Goal: Information Seeking & Learning: Check status

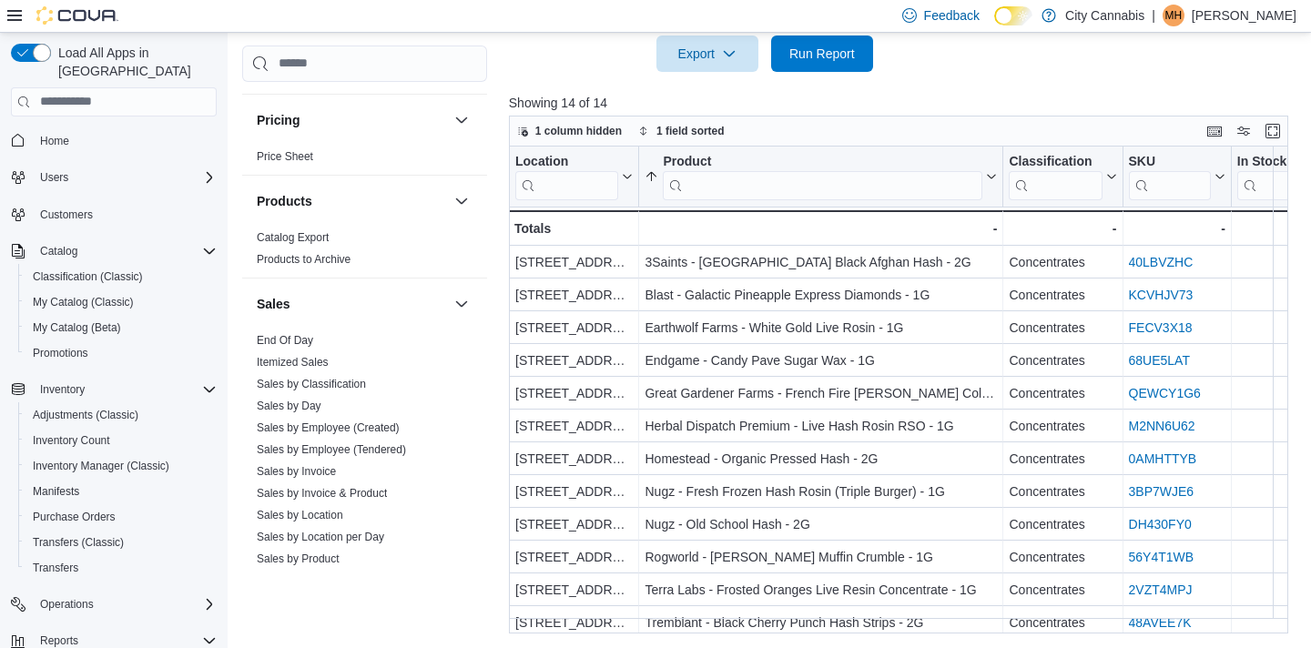
scroll to position [1447, 0]
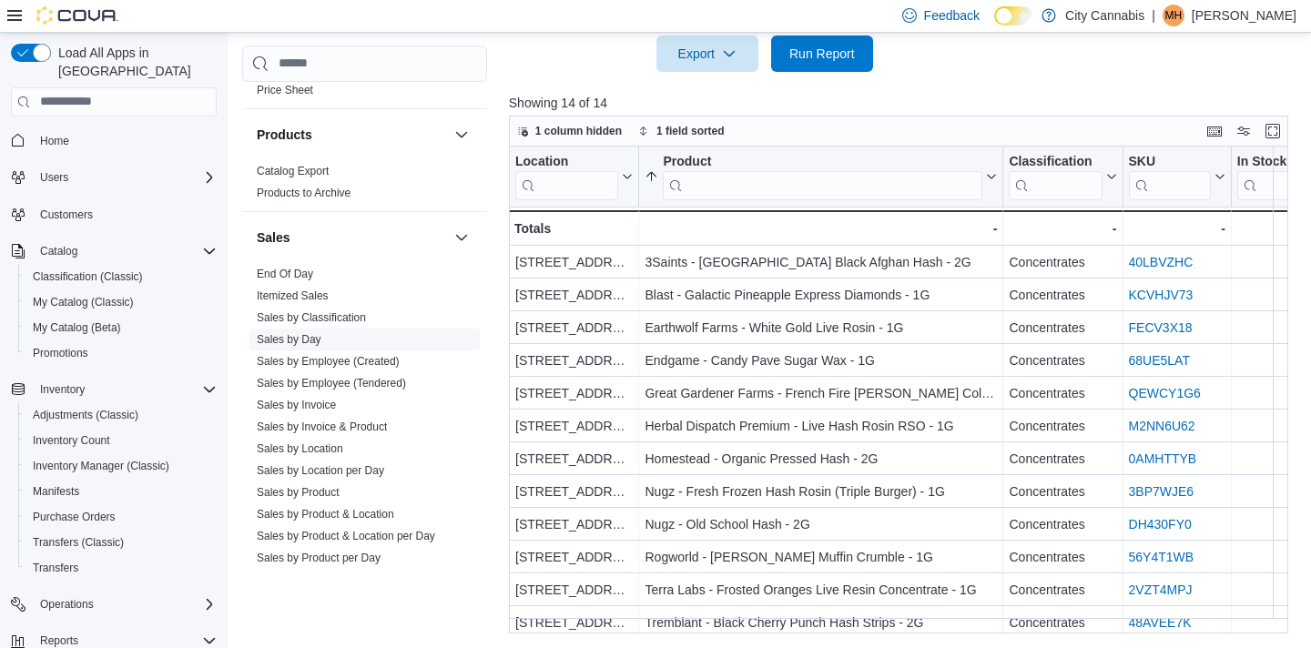
click at [300, 333] on link "Sales by Day" at bounding box center [289, 339] width 65 height 13
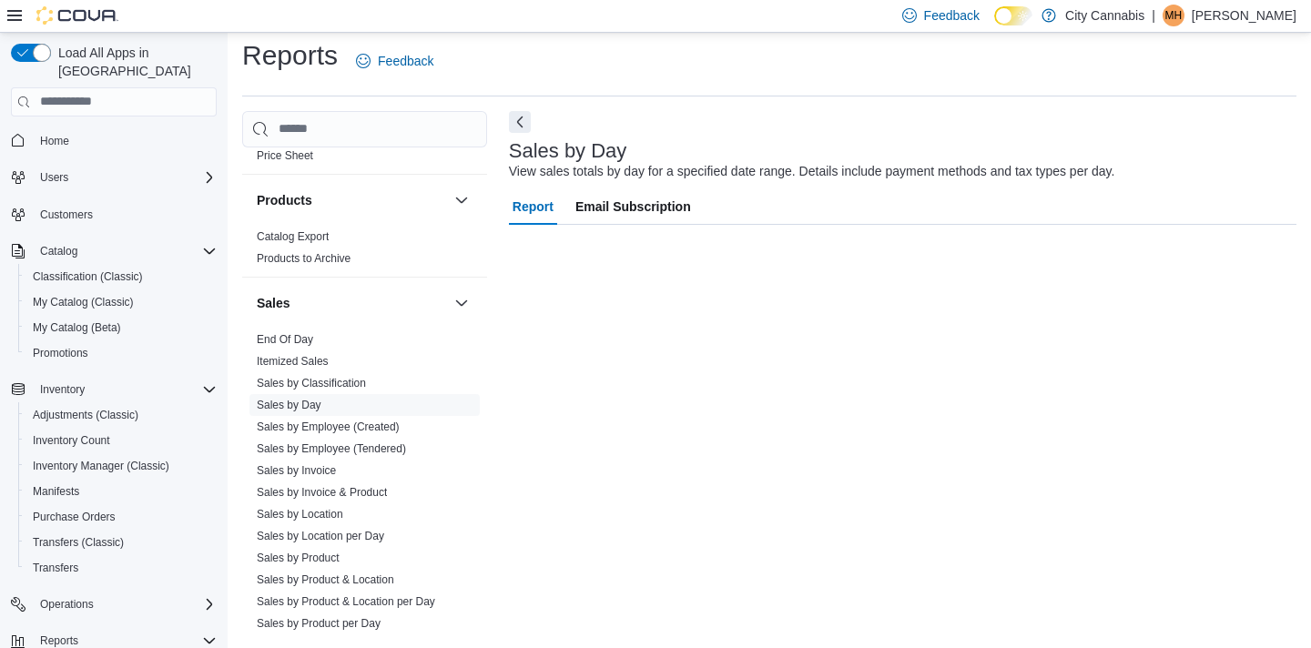
scroll to position [10, 0]
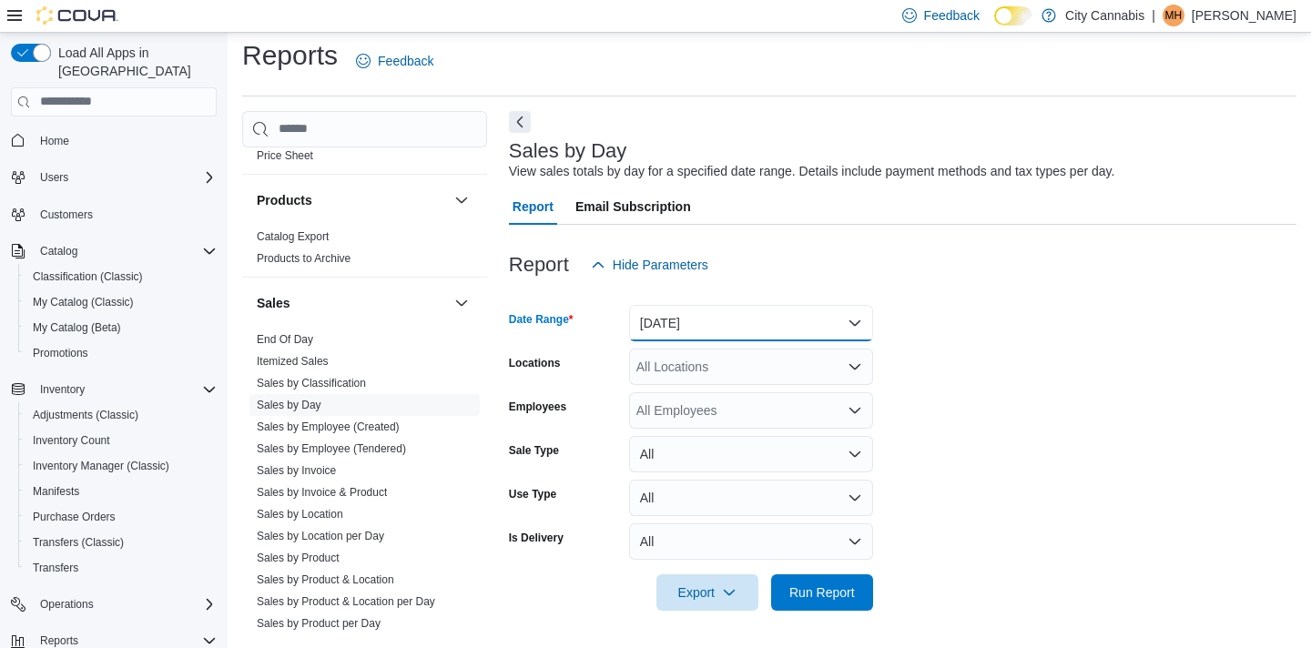
click at [712, 313] on button "[DATE]" at bounding box center [751, 323] width 244 height 36
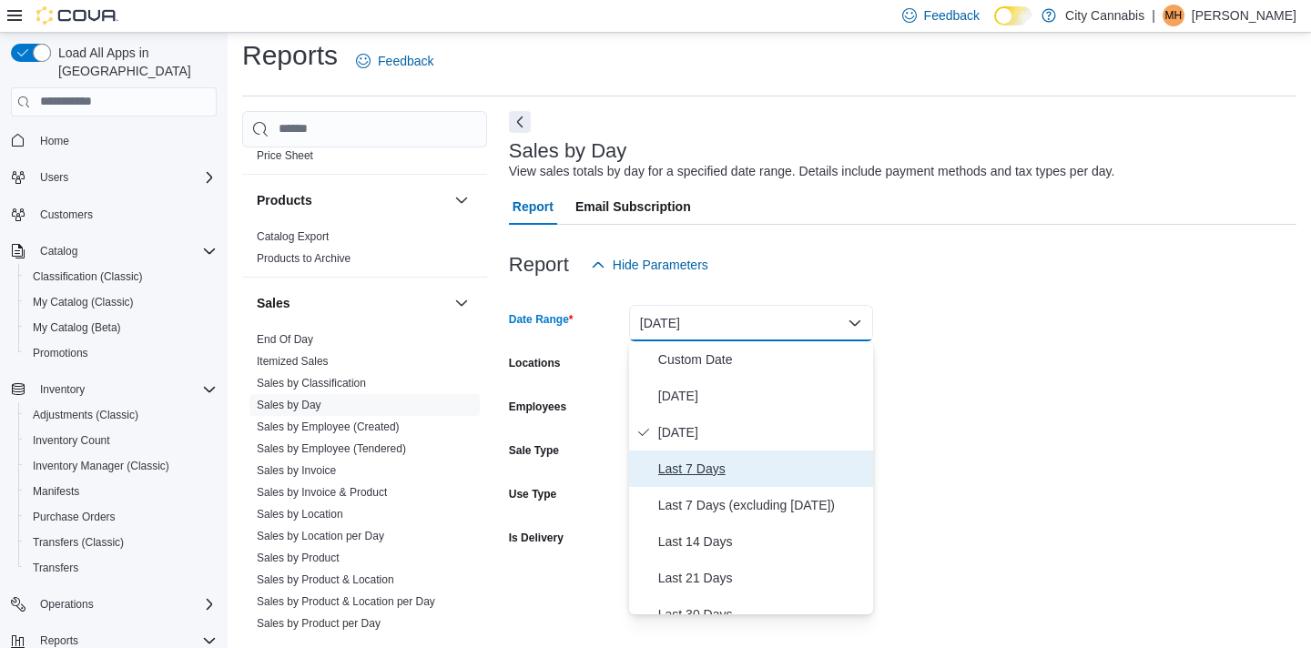
click at [689, 460] on span "Last 7 Days" at bounding box center [762, 469] width 208 height 22
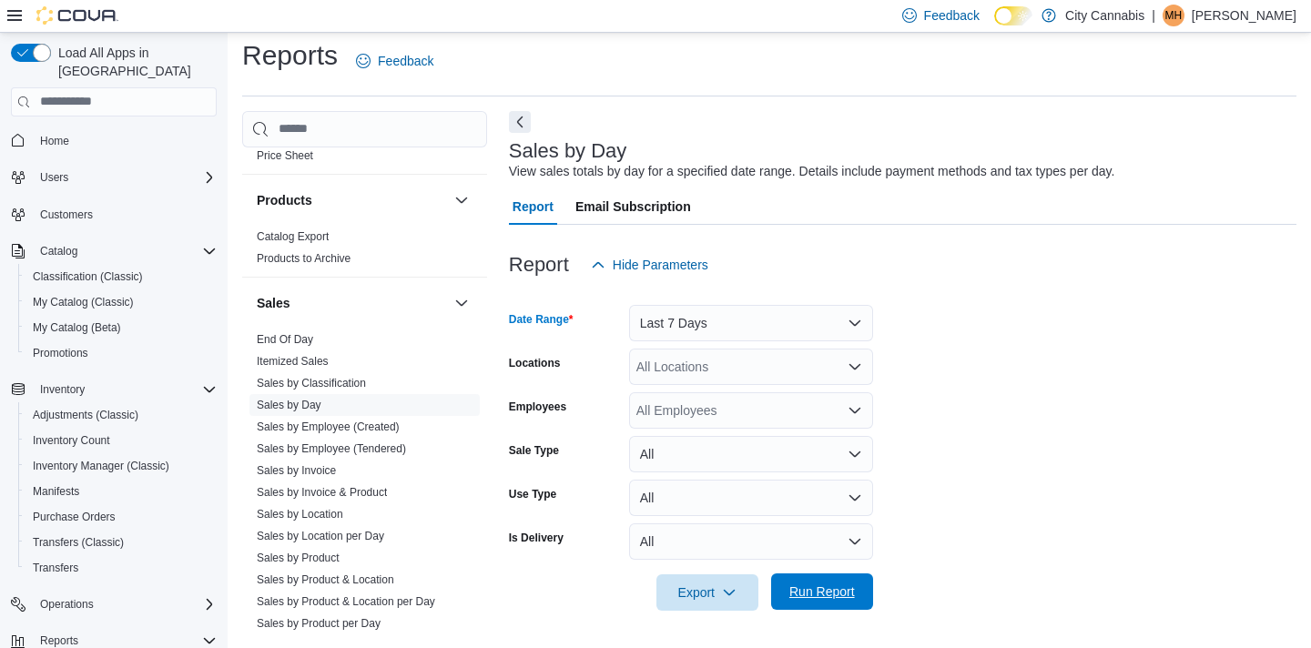
click at [775, 597] on button "Run Report" at bounding box center [822, 592] width 102 height 36
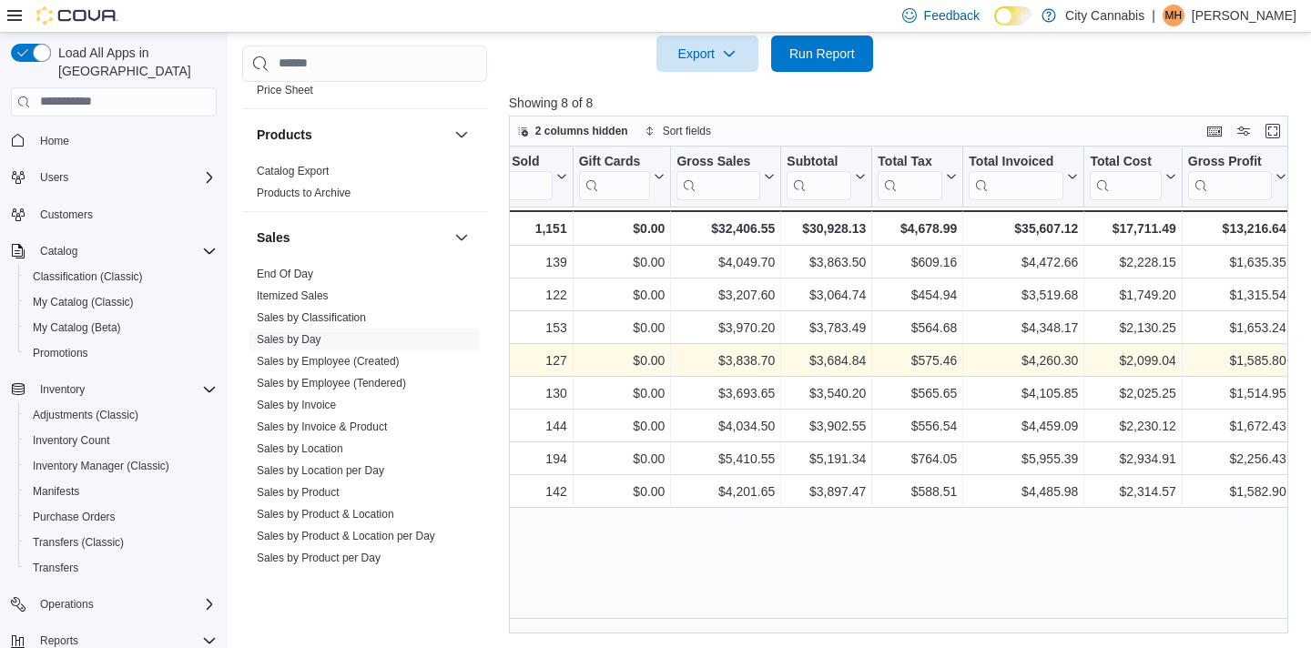
scroll to position [0, 367]
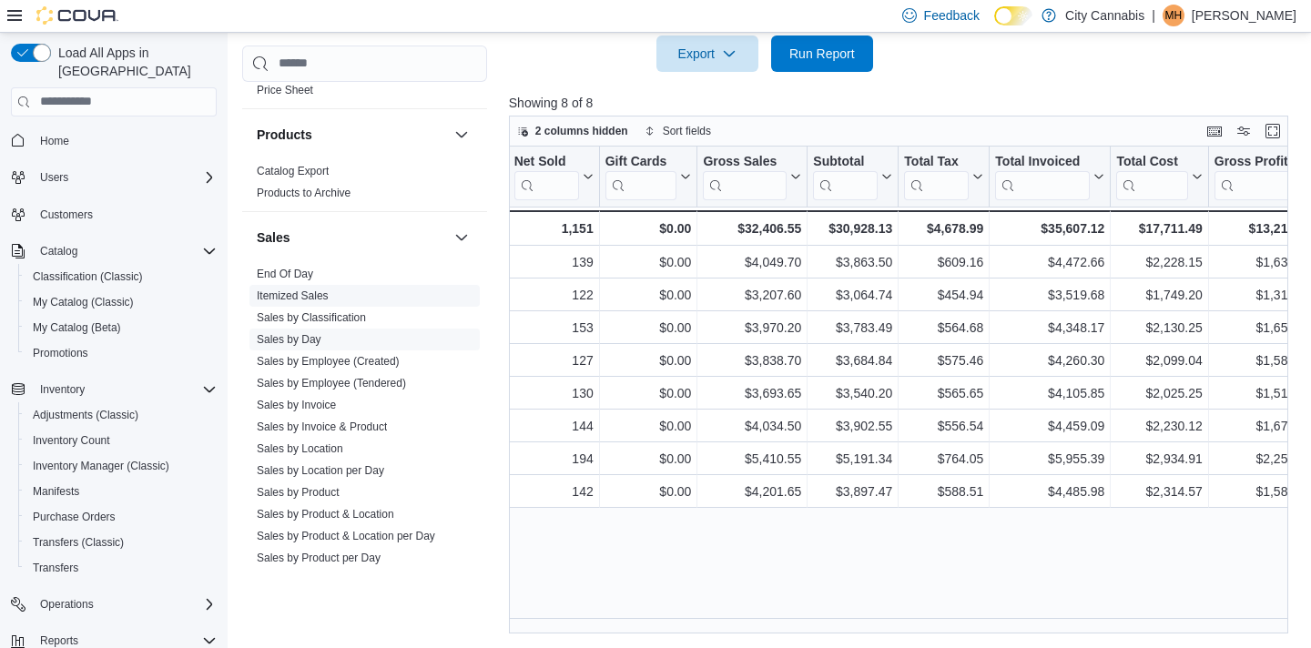
click at [317, 290] on link "Itemized Sales" at bounding box center [293, 296] width 72 height 13
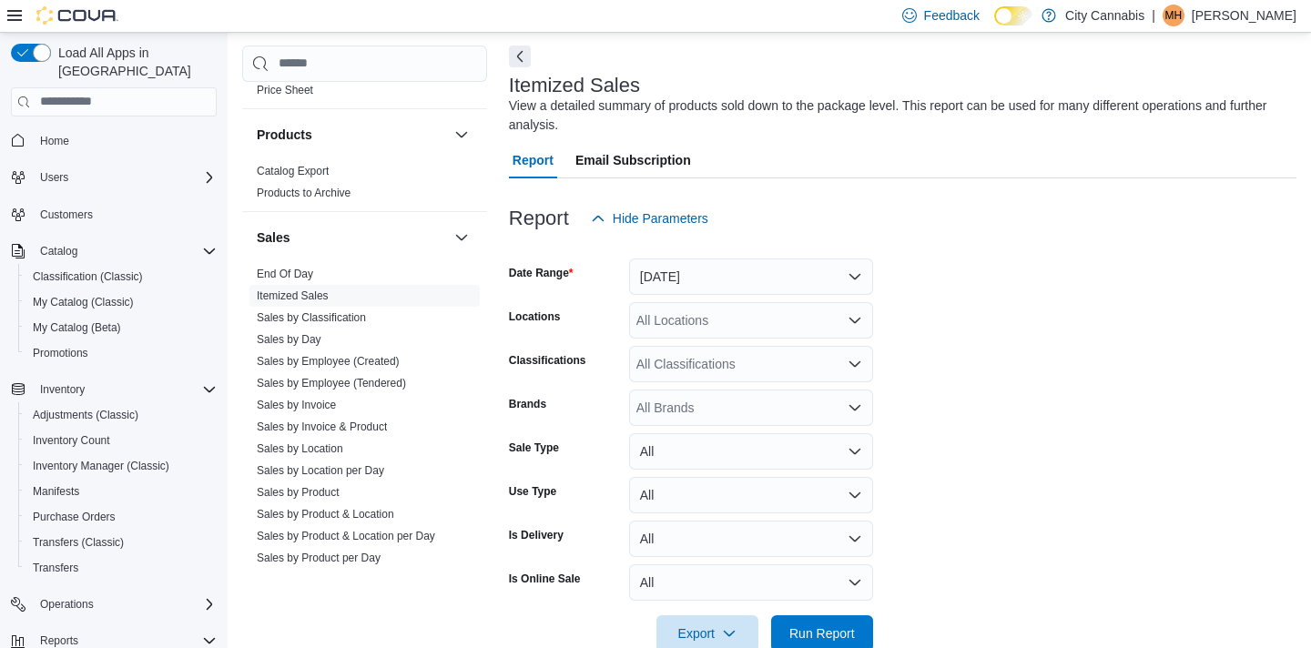
scroll to position [61, 0]
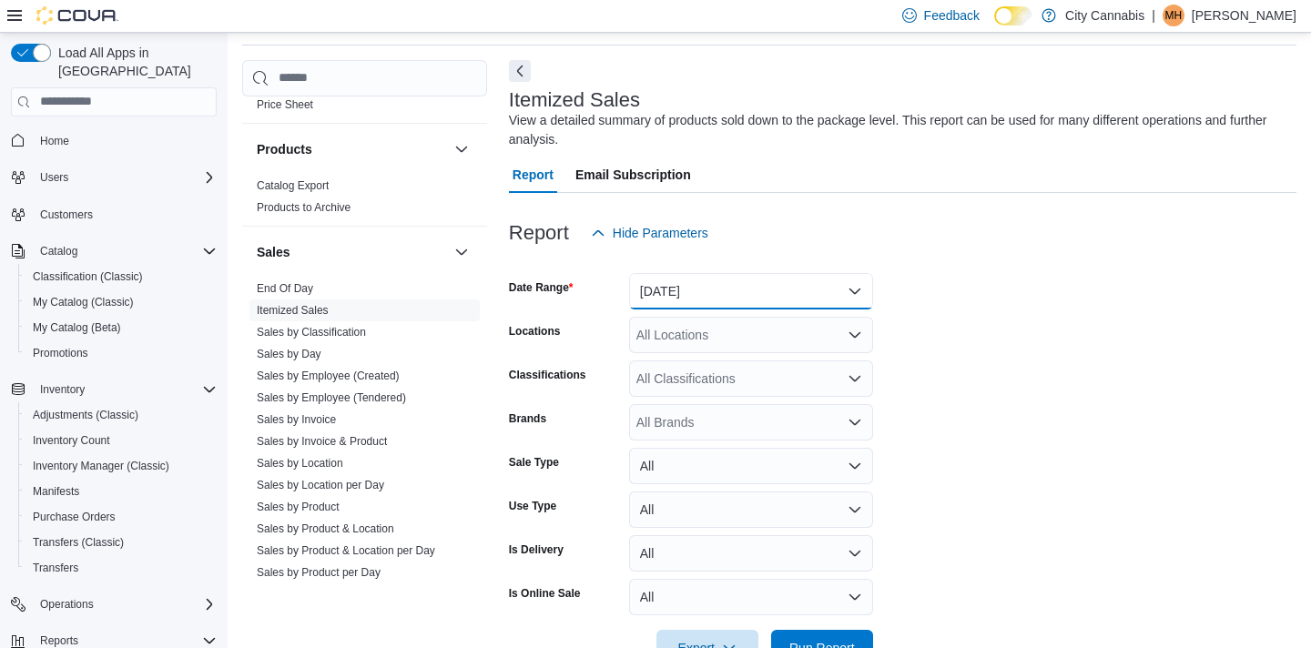
click at [647, 280] on button "[DATE]" at bounding box center [751, 291] width 244 height 36
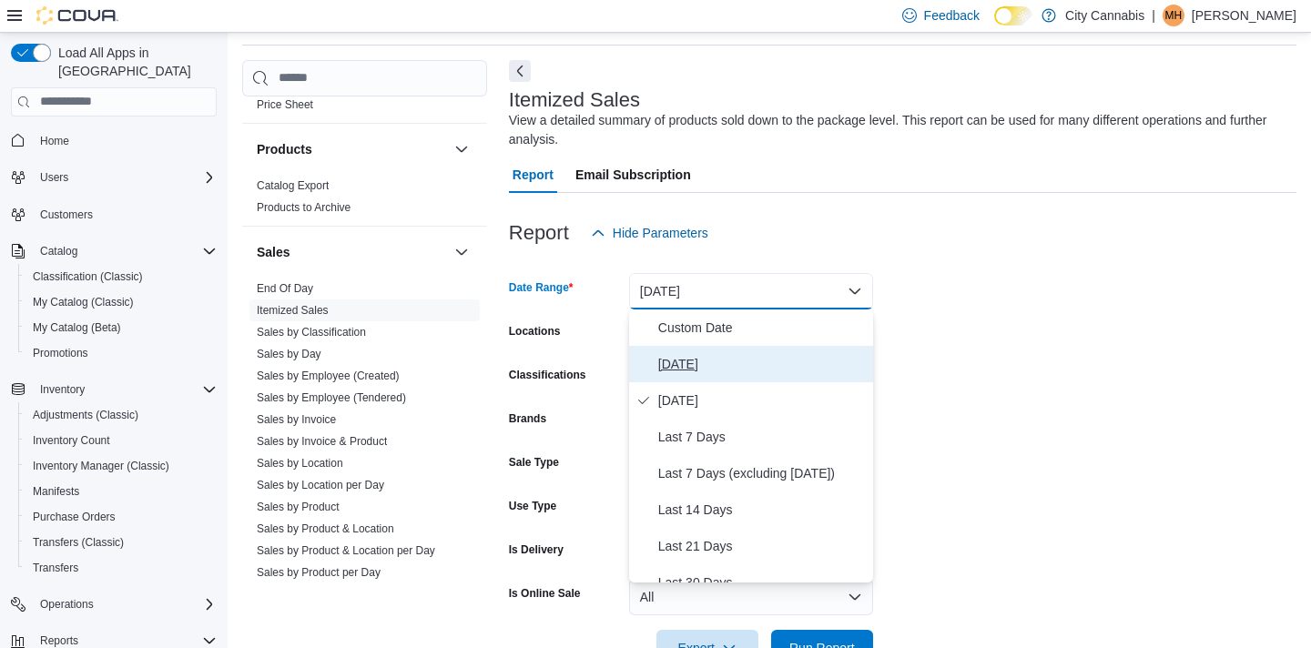
click at [668, 374] on button "[DATE]" at bounding box center [751, 364] width 244 height 36
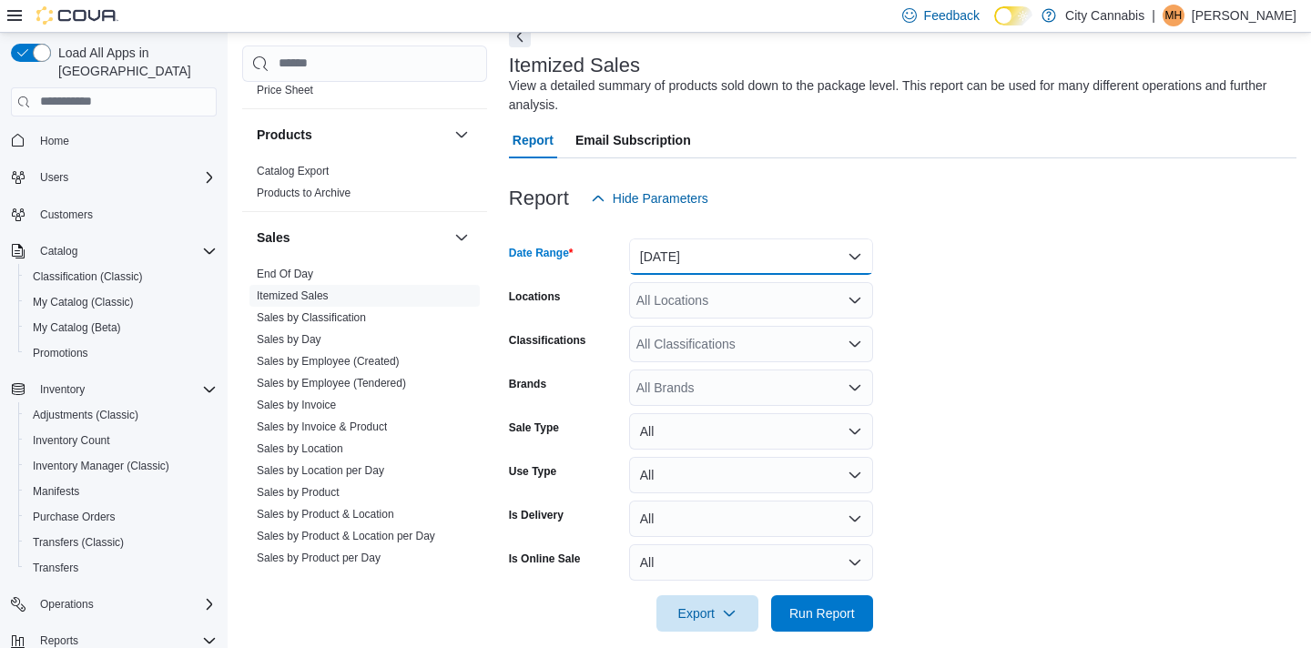
scroll to position [116, 0]
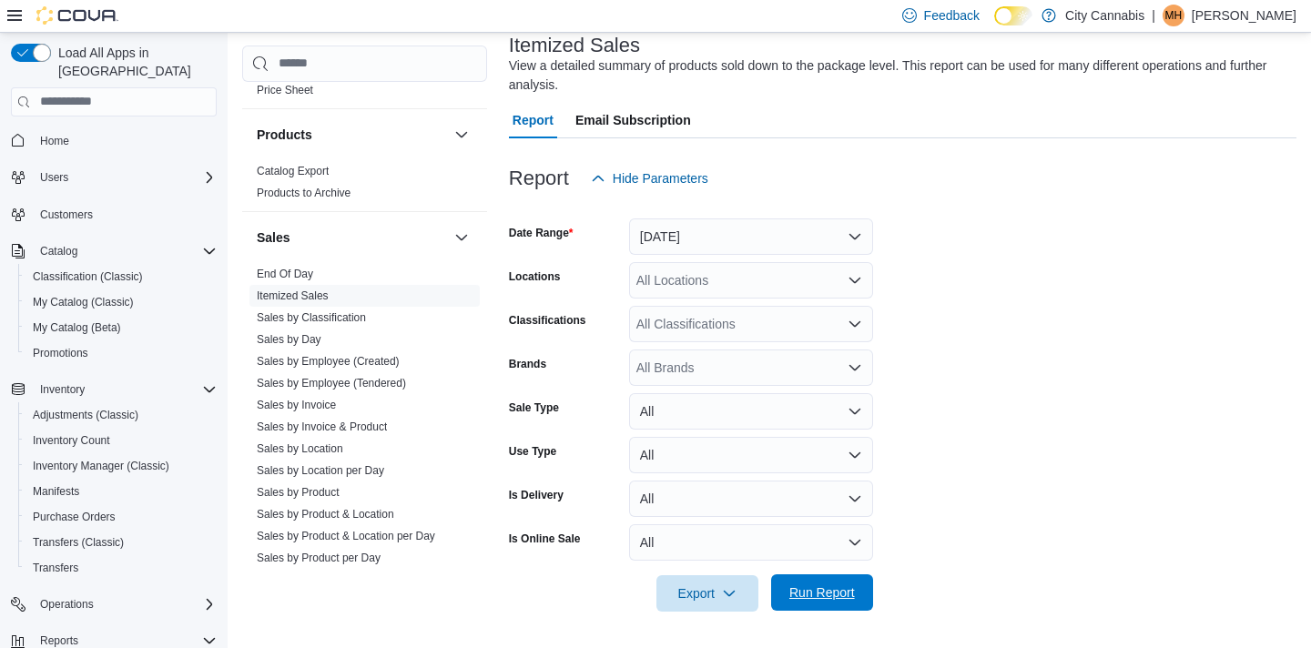
click at [796, 586] on span "Run Report" at bounding box center [822, 593] width 66 height 18
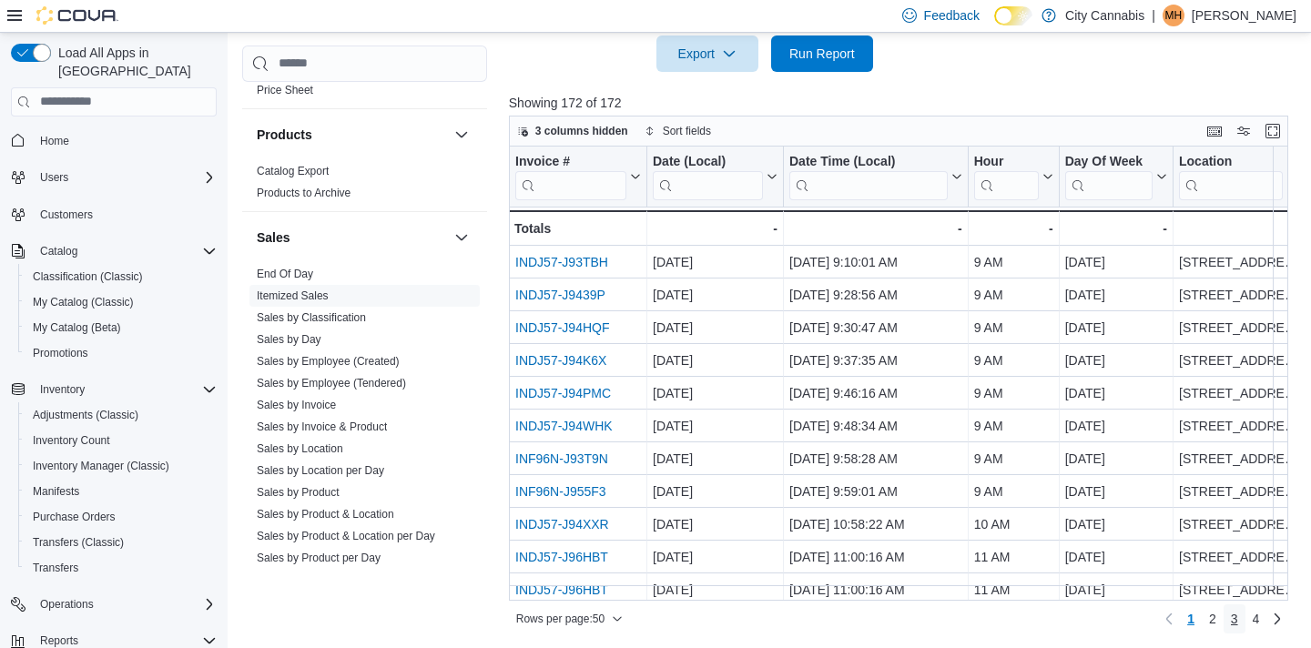
click at [1234, 623] on span "3" at bounding box center [1234, 619] width 7 height 18
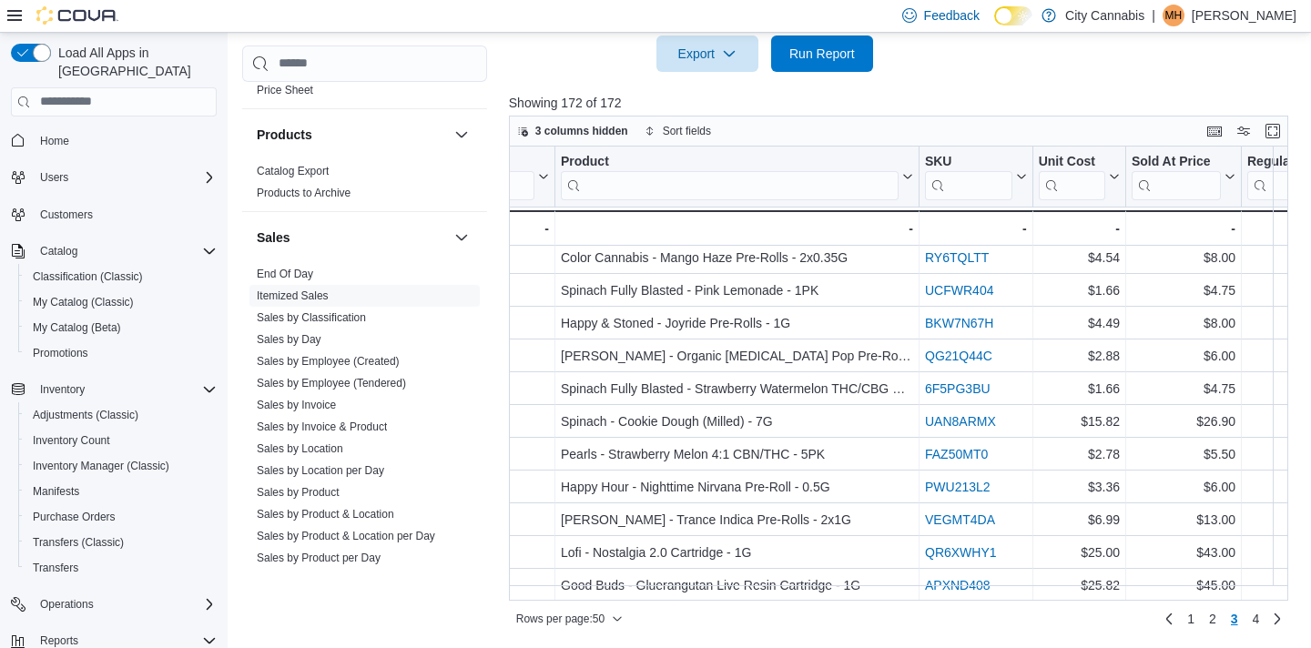
scroll to position [1297, 2391]
click at [1253, 621] on span "4" at bounding box center [1256, 619] width 7 height 18
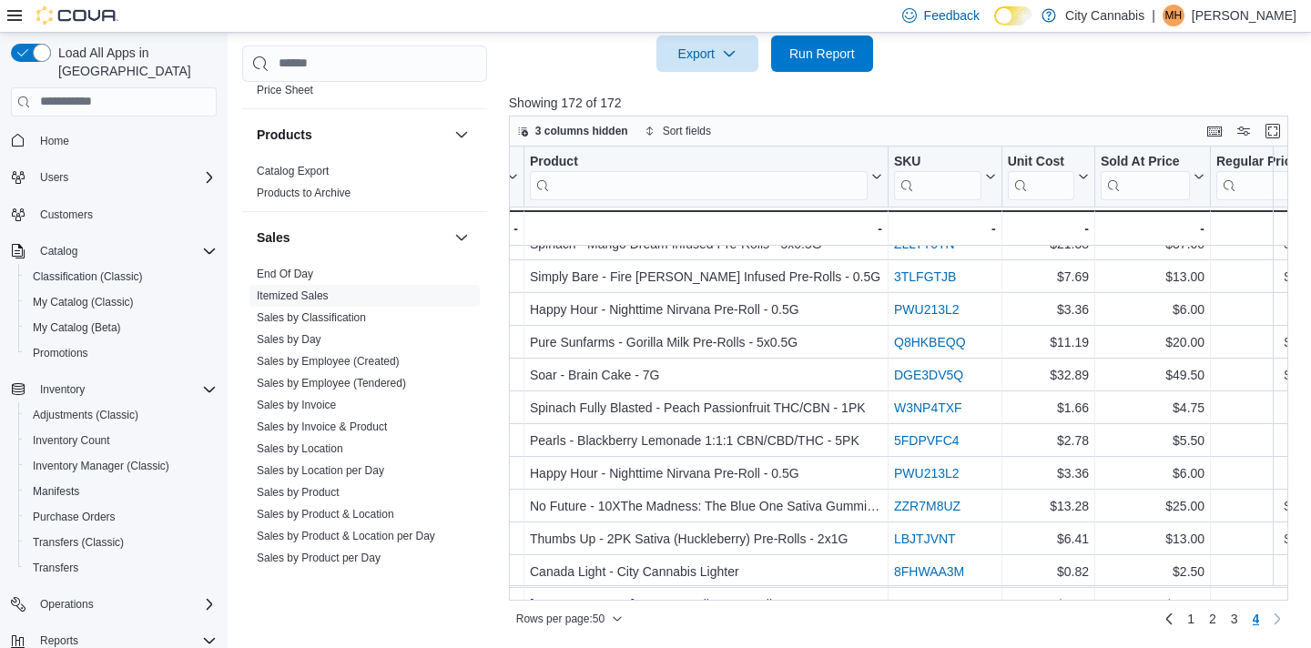
scroll to position [380, 2422]
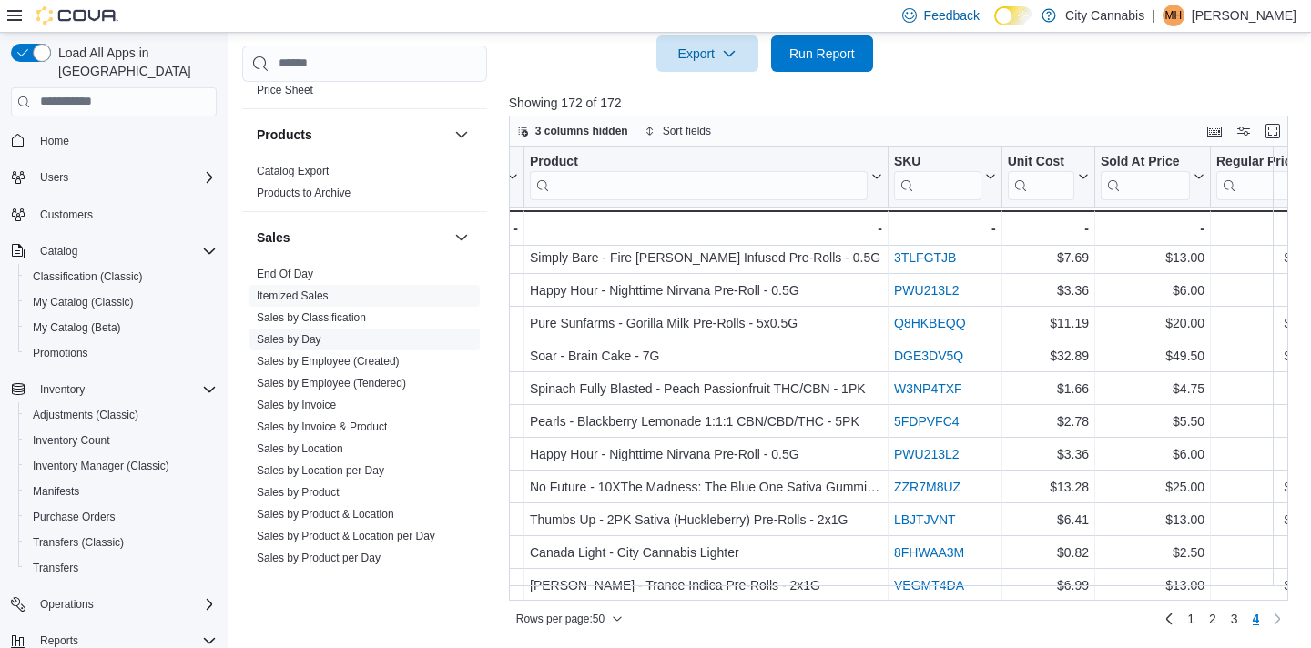
click at [309, 333] on link "Sales by Day" at bounding box center [289, 339] width 65 height 13
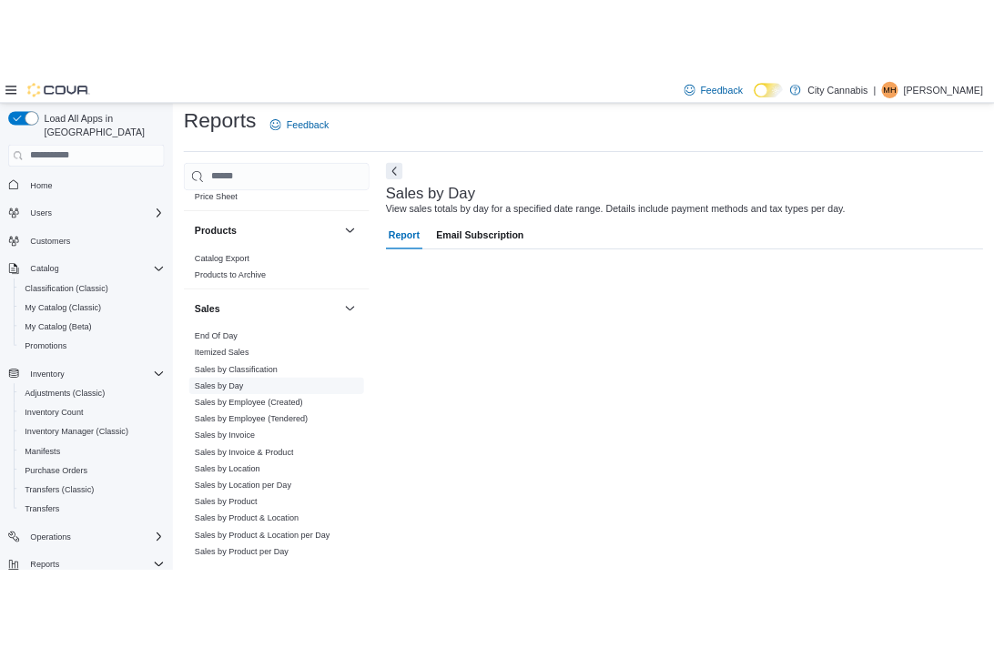
scroll to position [10, 0]
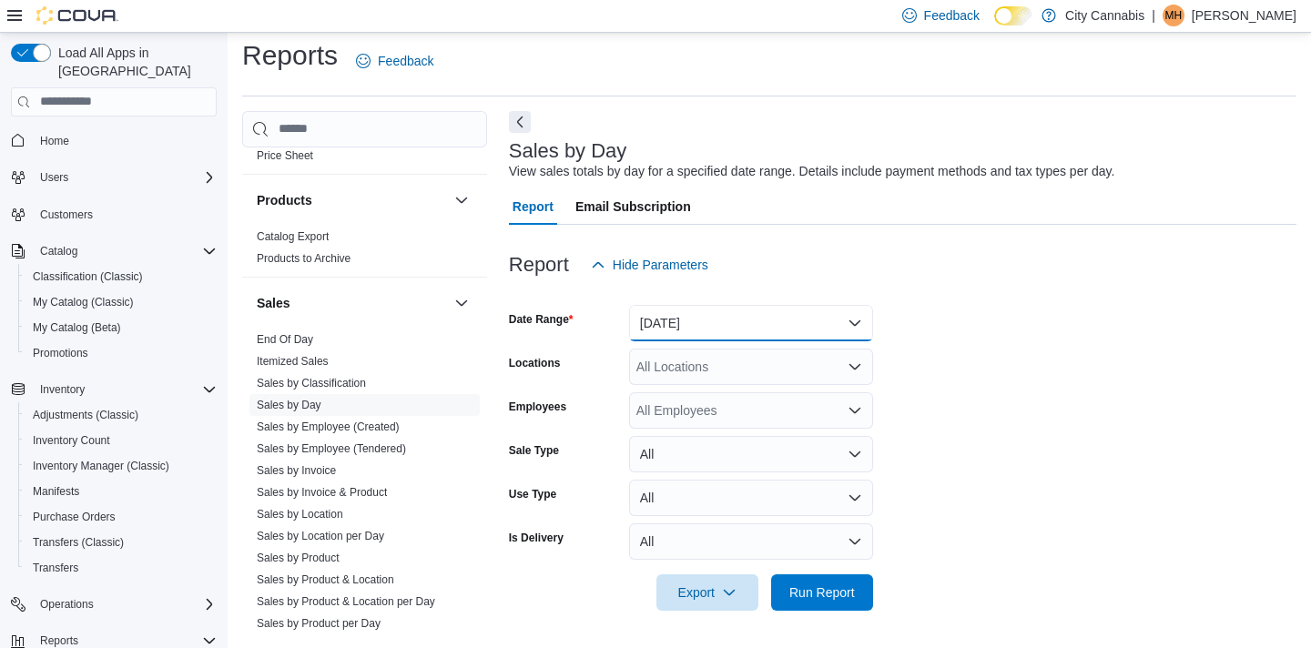
click at [680, 320] on button "[DATE]" at bounding box center [751, 323] width 244 height 36
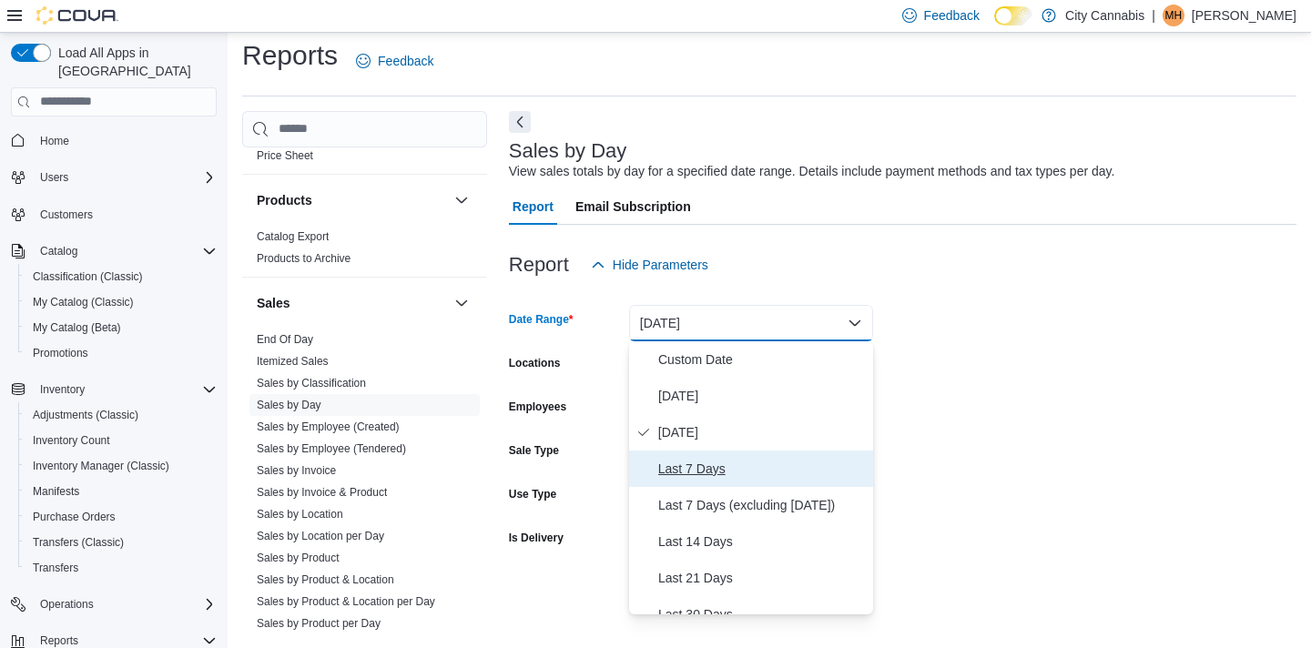
click at [706, 462] on span "Last 7 Days" at bounding box center [762, 469] width 208 height 22
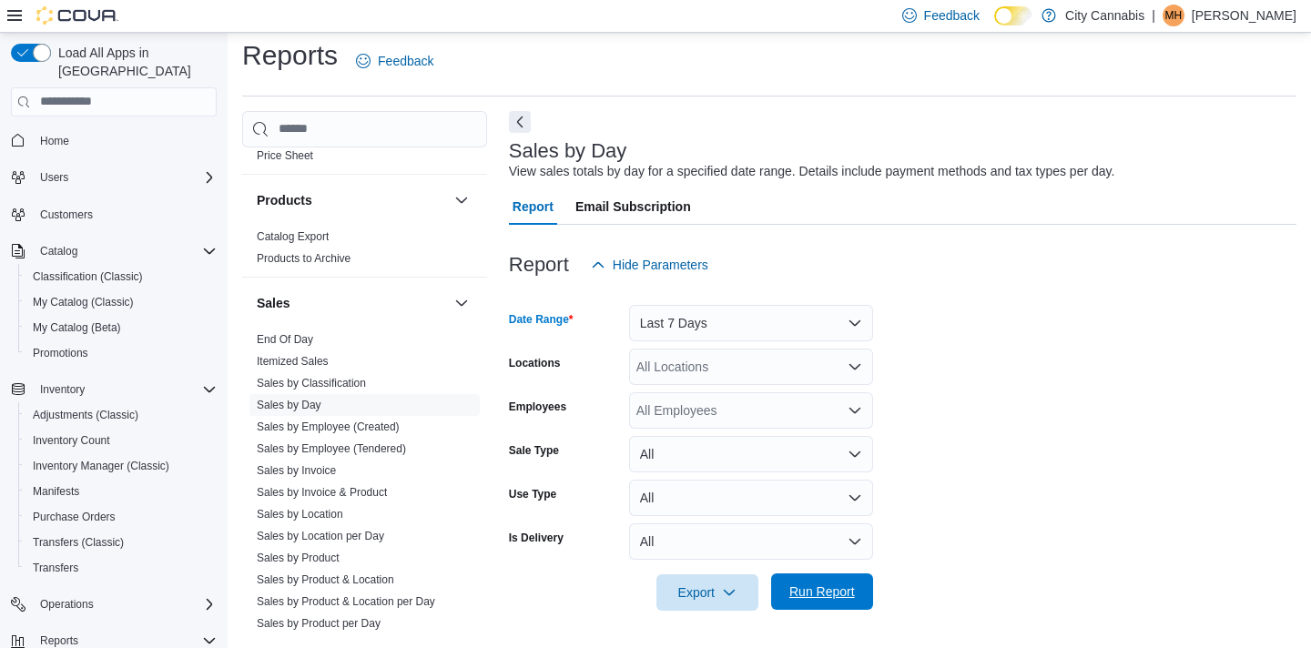
click at [808, 599] on span "Run Report" at bounding box center [822, 592] width 66 height 18
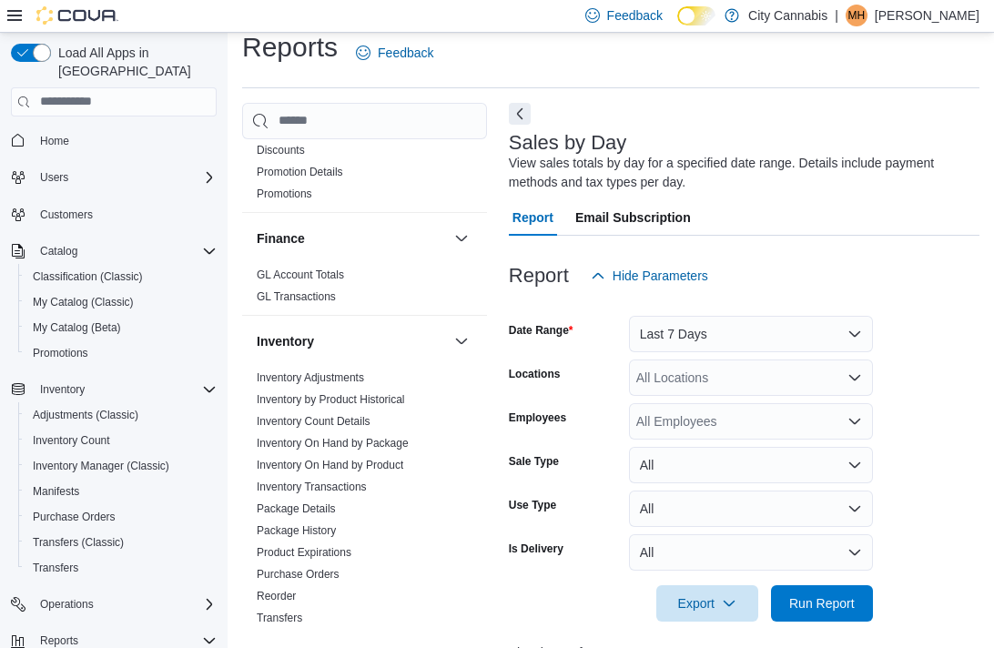
scroll to position [708, 0]
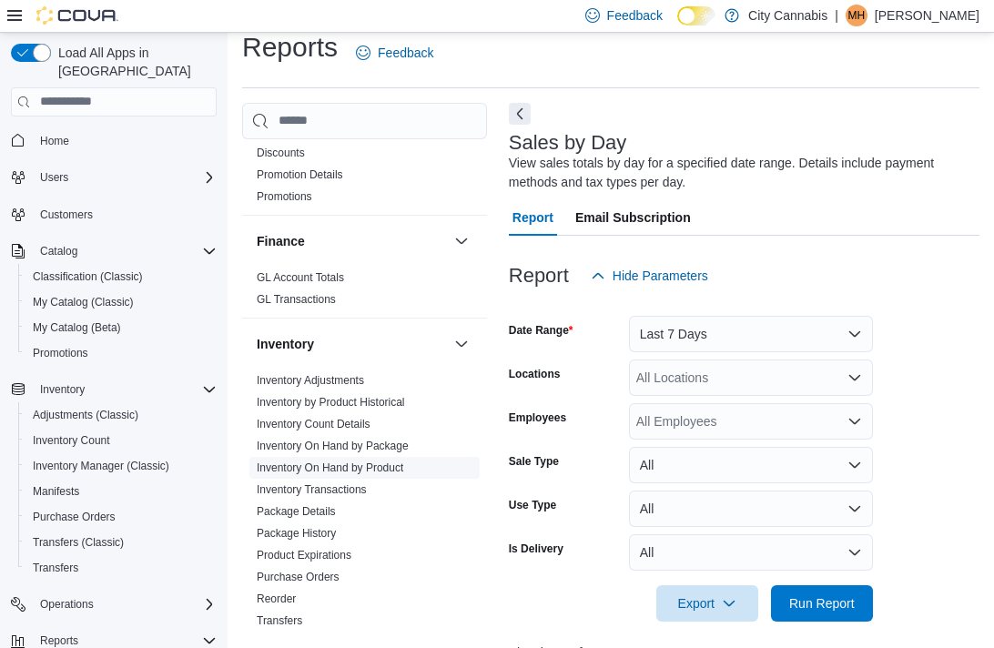
click at [335, 462] on link "Inventory On Hand by Product" at bounding box center [330, 468] width 147 height 13
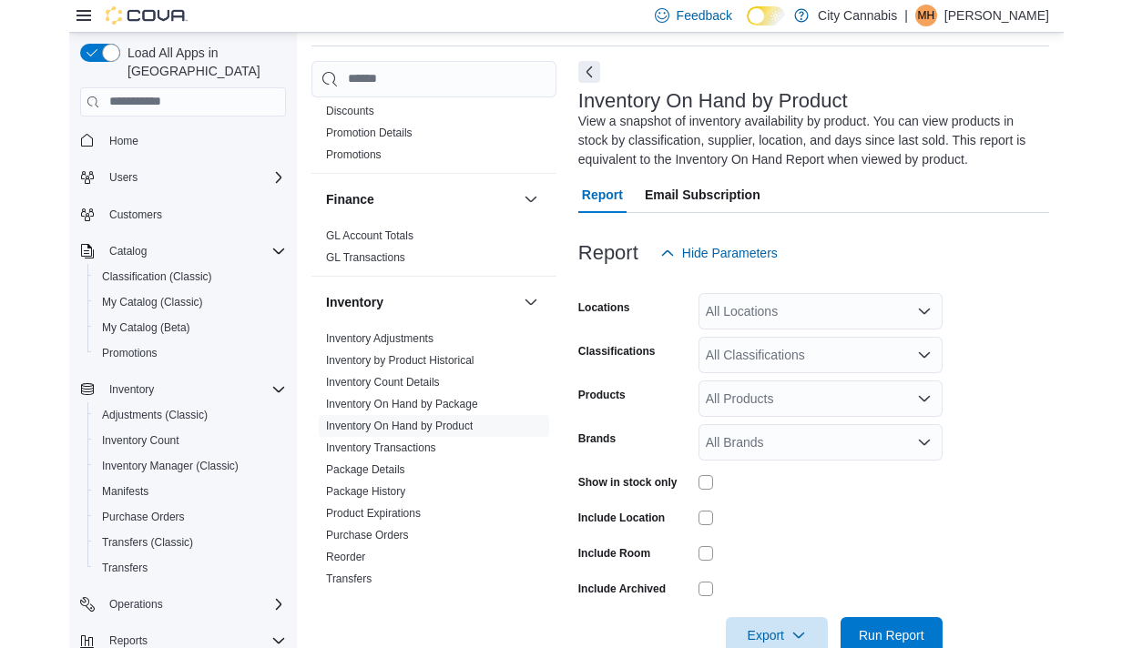
scroll to position [80, 0]
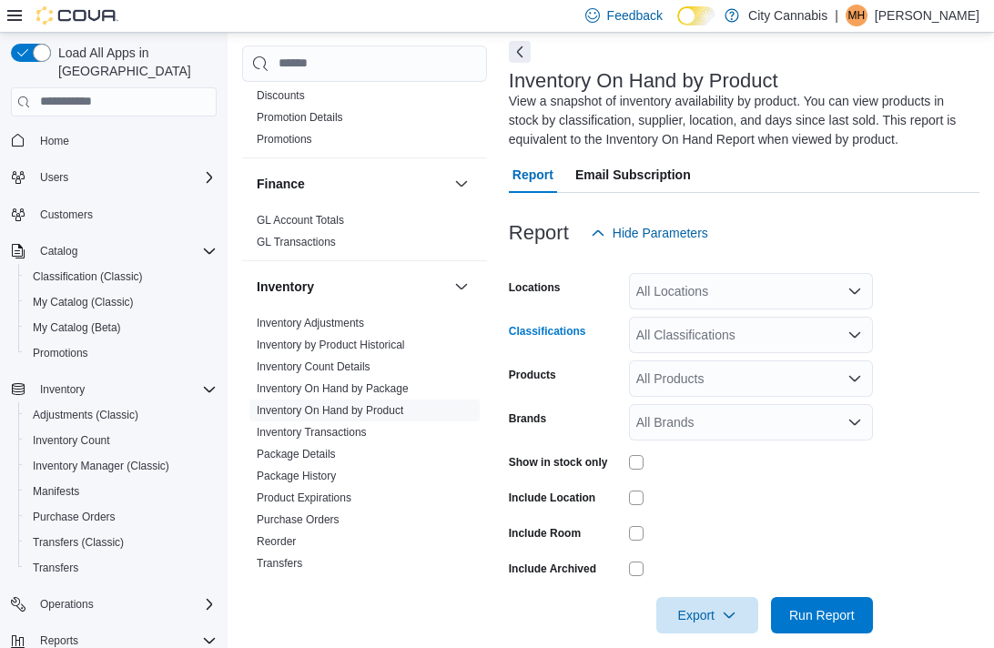
click at [676, 341] on div "All Classifications" at bounding box center [751, 335] width 244 height 36
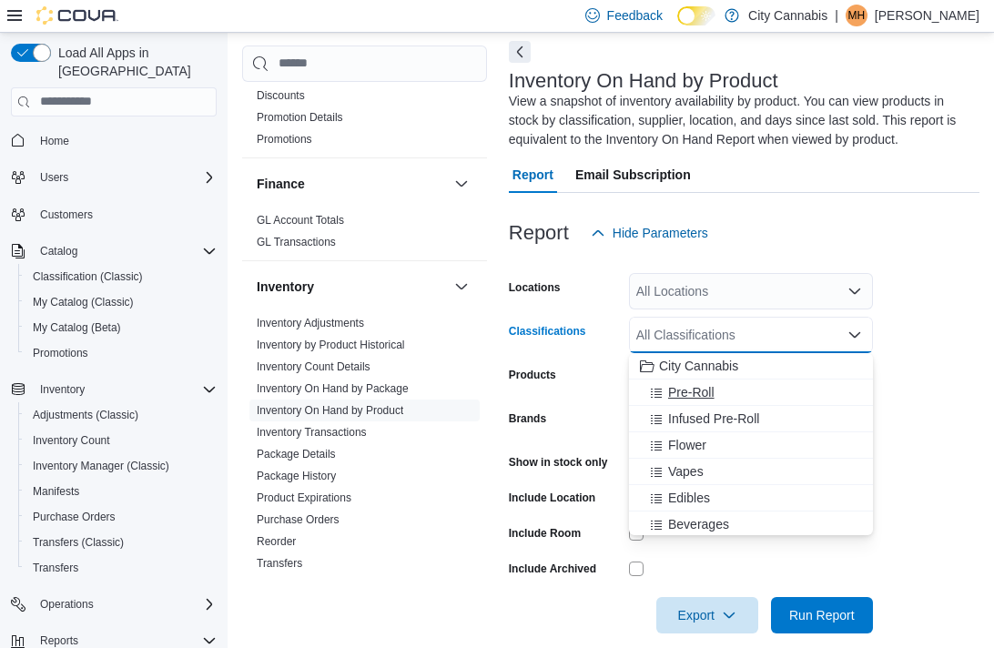
click at [676, 391] on span "Pre-Roll" at bounding box center [691, 392] width 46 height 18
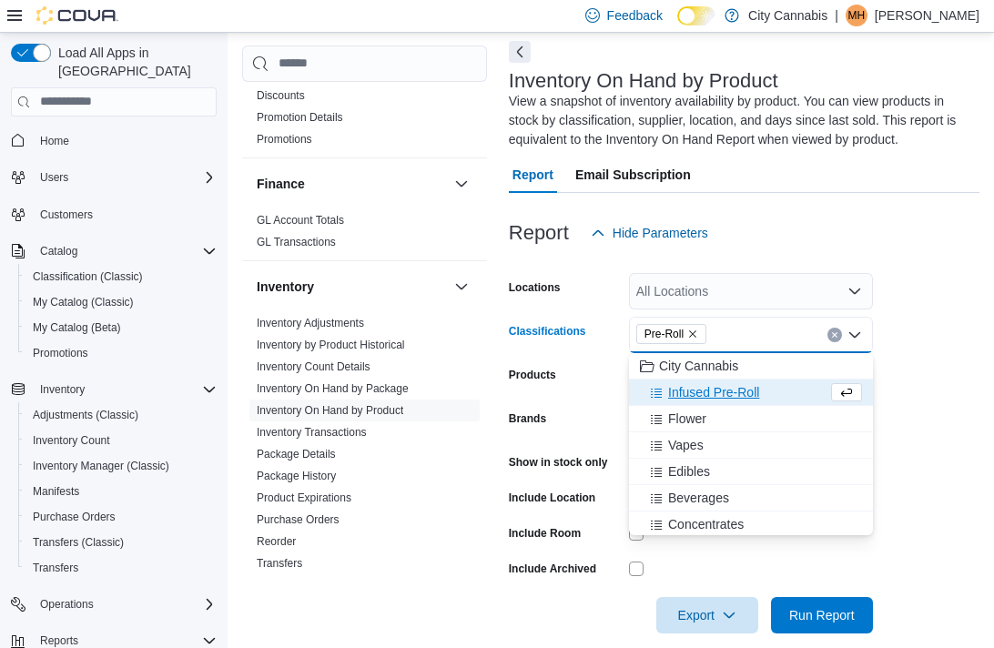
click at [574, 466] on label "Show in stock only" at bounding box center [558, 462] width 99 height 15
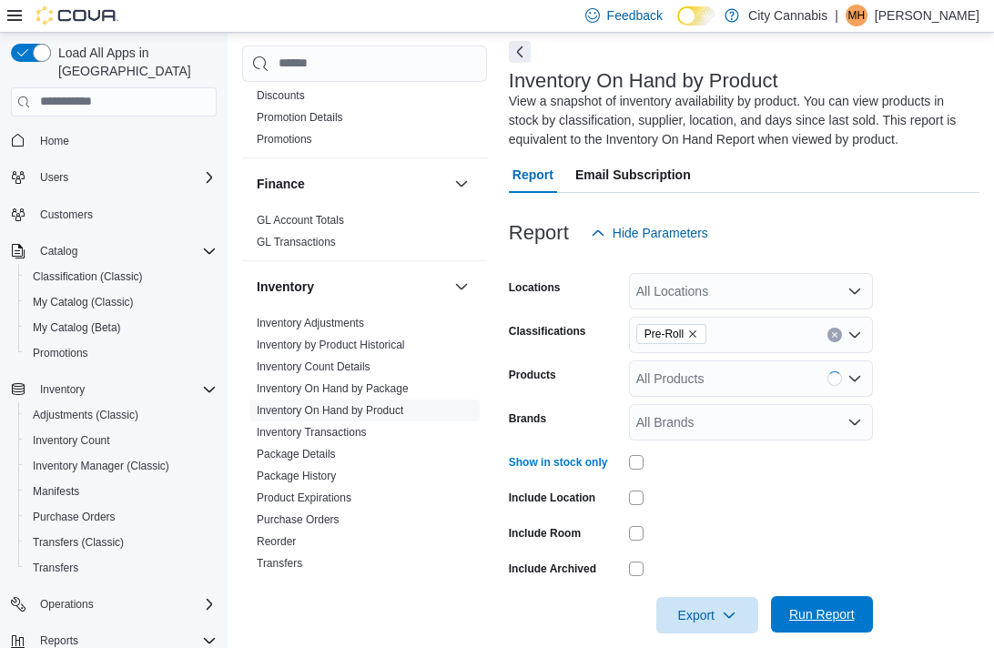
click at [816, 613] on span "Run Report" at bounding box center [822, 614] width 66 height 18
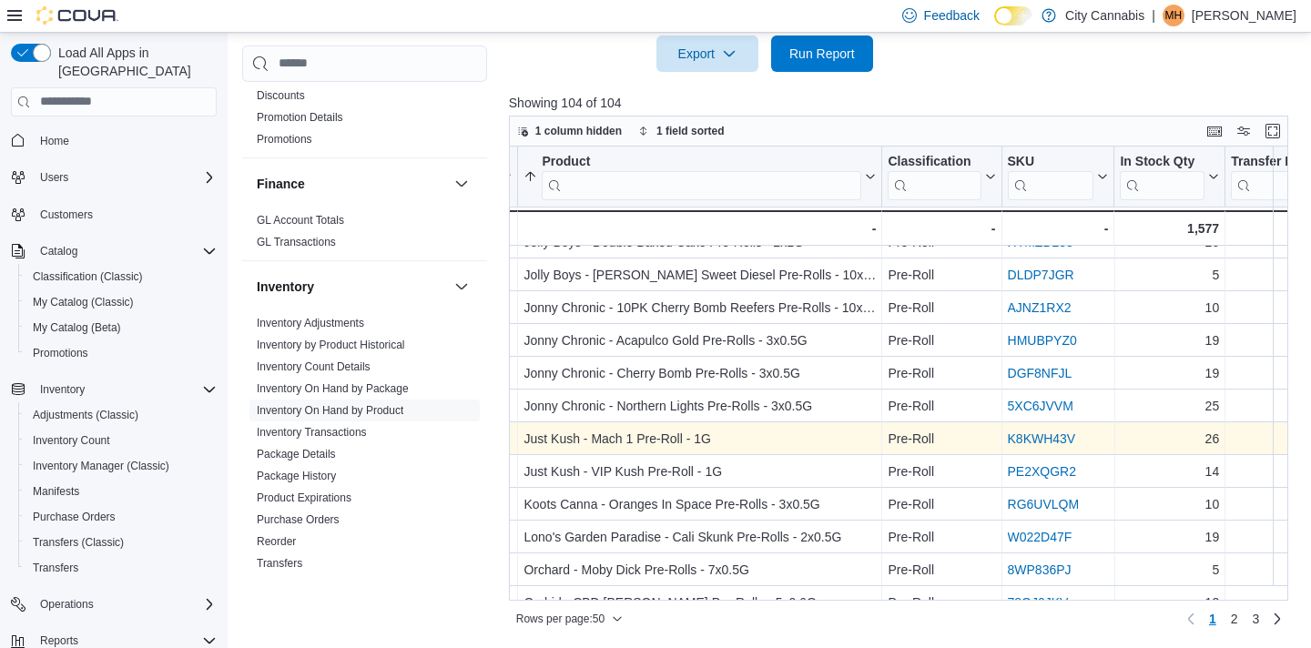
scroll to position [1297, 121]
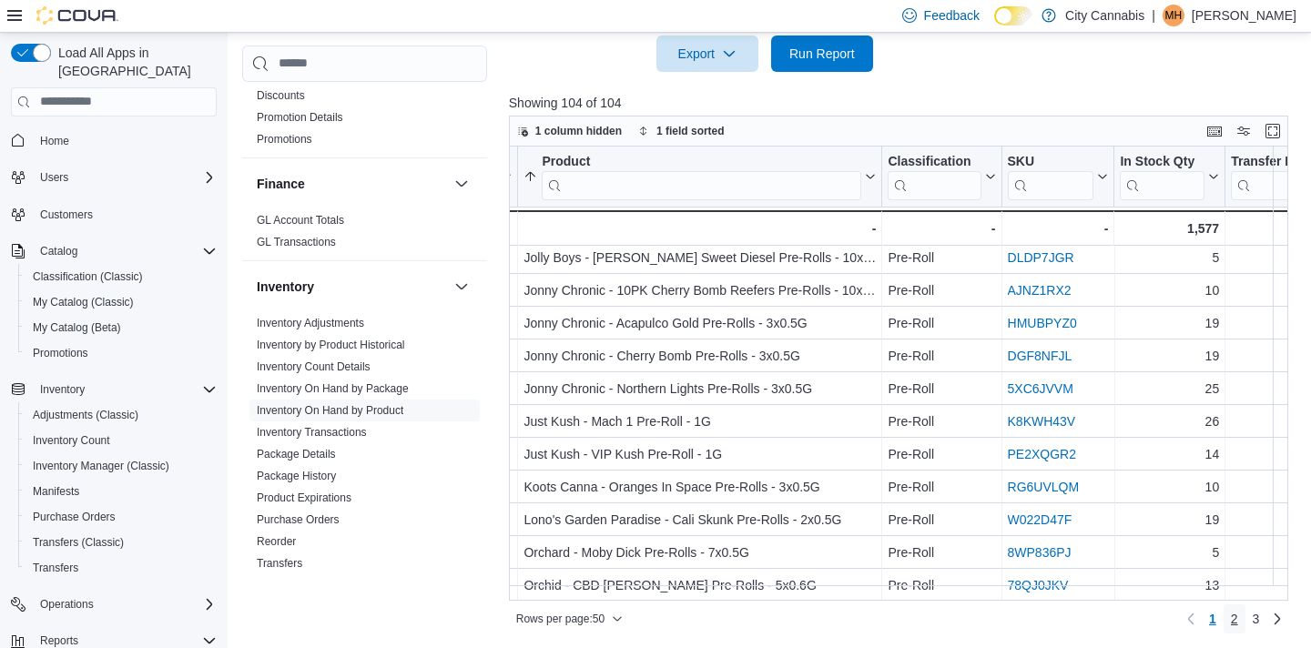
click at [1234, 618] on span "2" at bounding box center [1234, 619] width 7 height 18
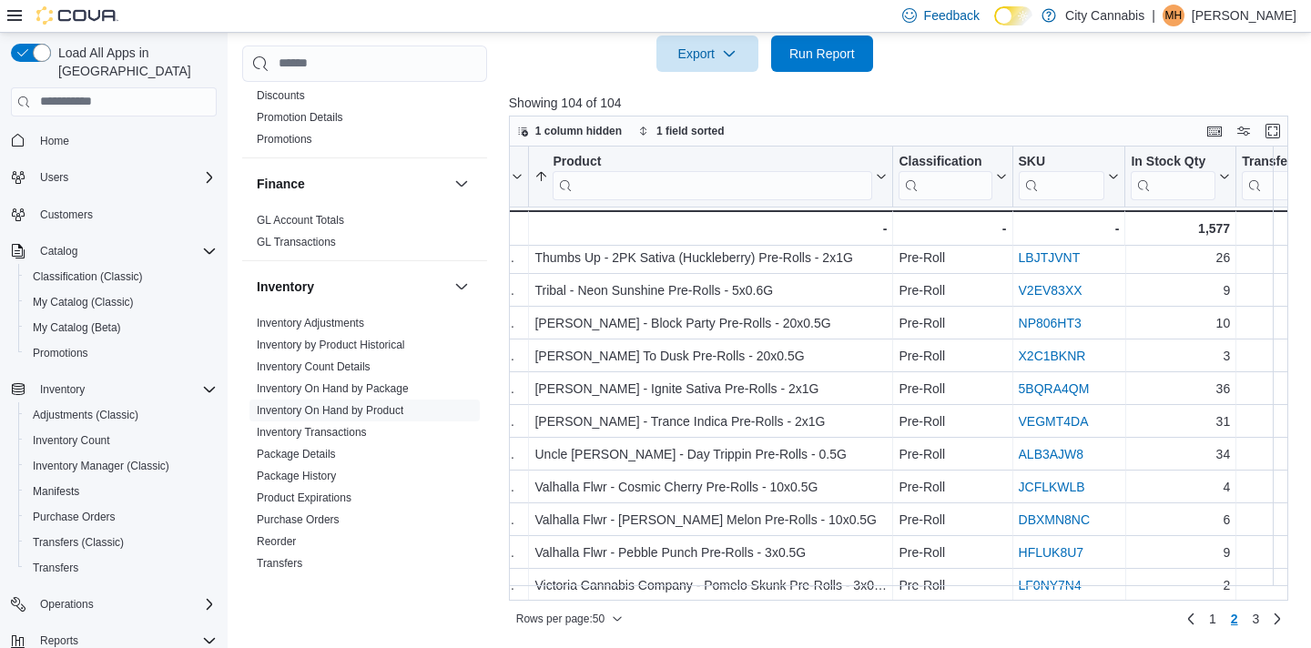
scroll to position [1297, 113]
click at [1253, 613] on span "3" at bounding box center [1256, 619] width 7 height 18
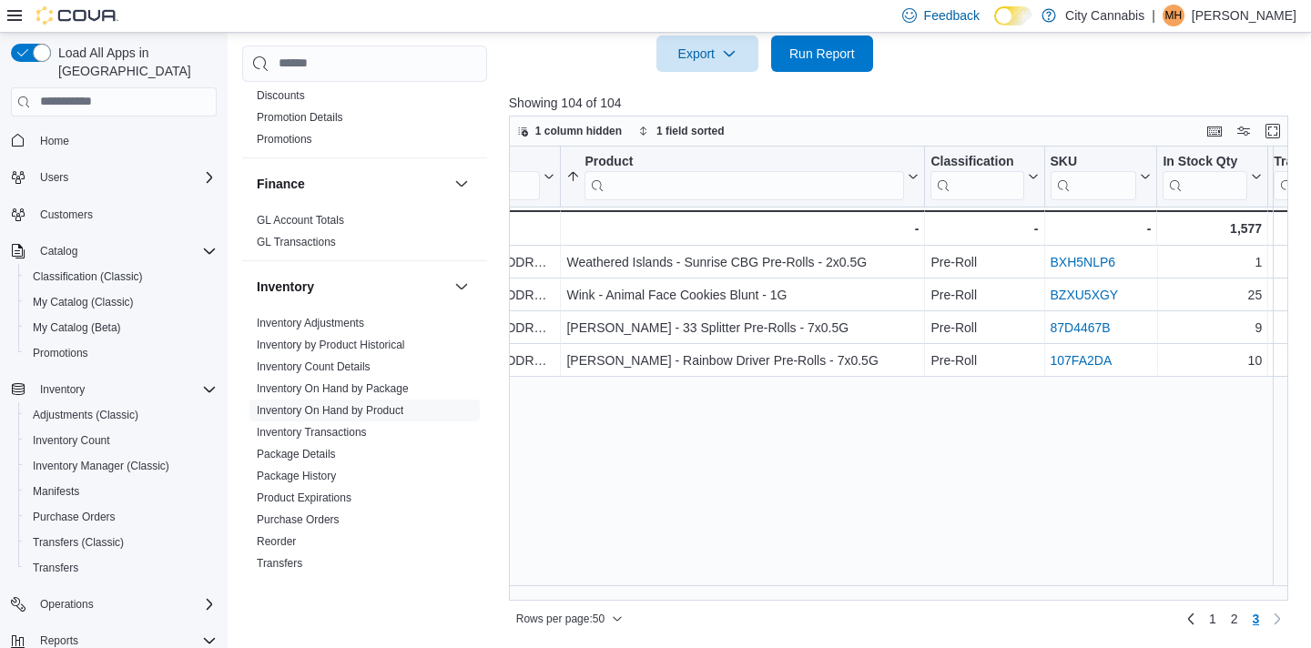
scroll to position [0, 81]
